Goal: Find specific page/section: Find specific page/section

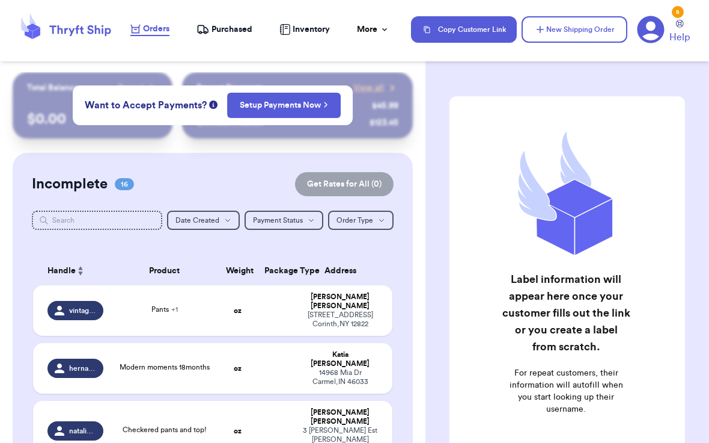
checkbox input "false"
click at [232, 33] on span "Purchased" at bounding box center [232, 29] width 41 height 12
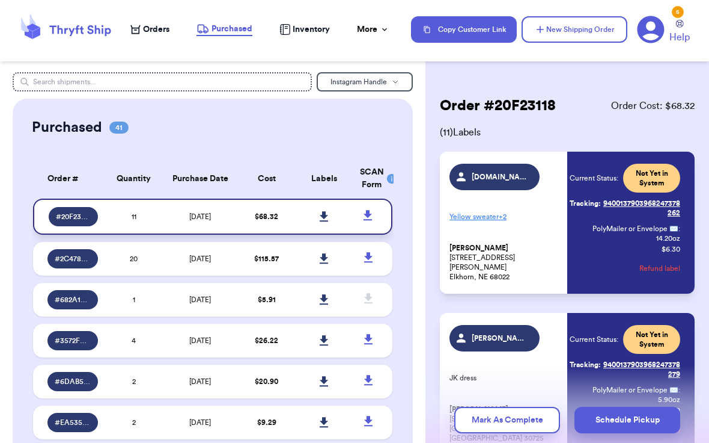
click at [319, 213] on link at bounding box center [324, 216] width 26 height 26
